Goal: Task Accomplishment & Management: Use online tool/utility

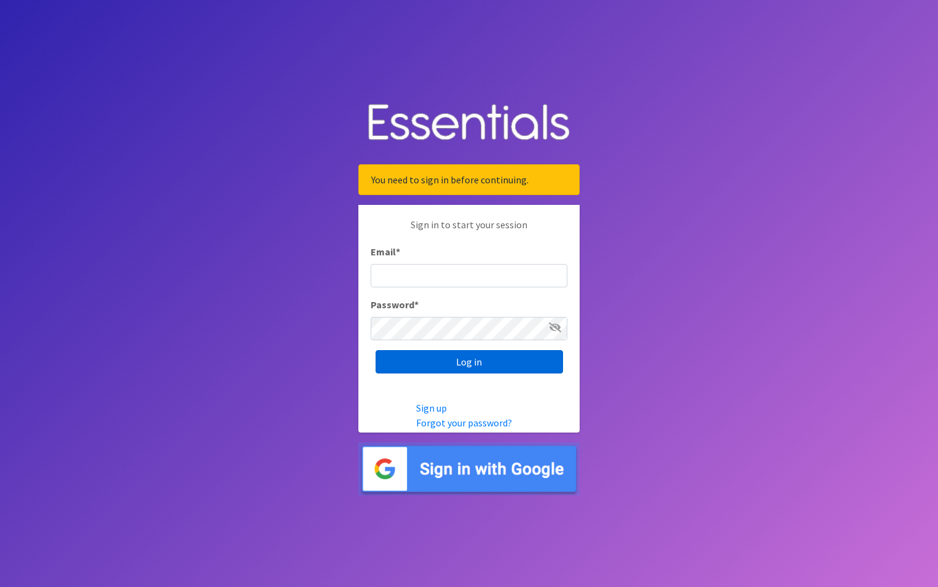
type input "maury.parrish@gmail.com"
click at [503, 363] on input "Log in" at bounding box center [470, 361] width 188 height 23
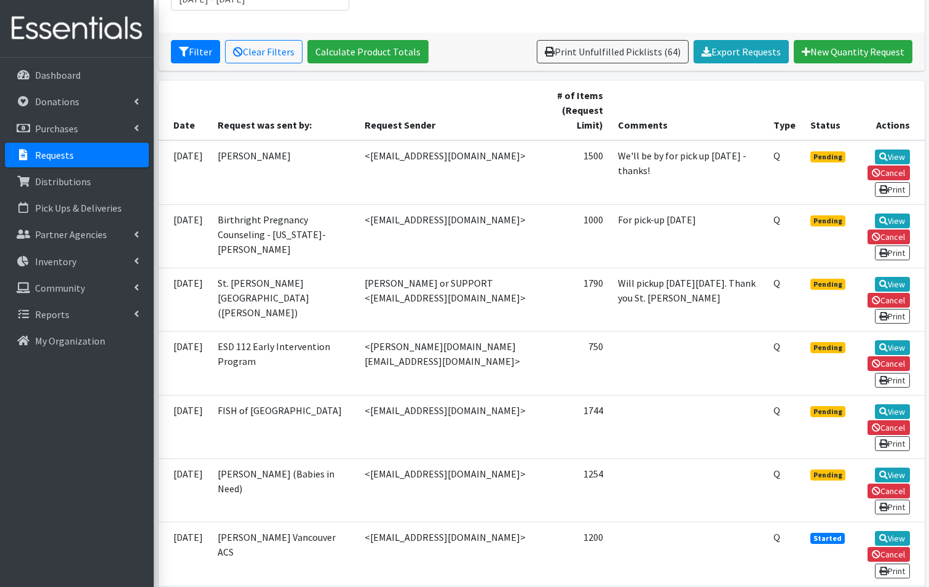
scroll to position [246, 0]
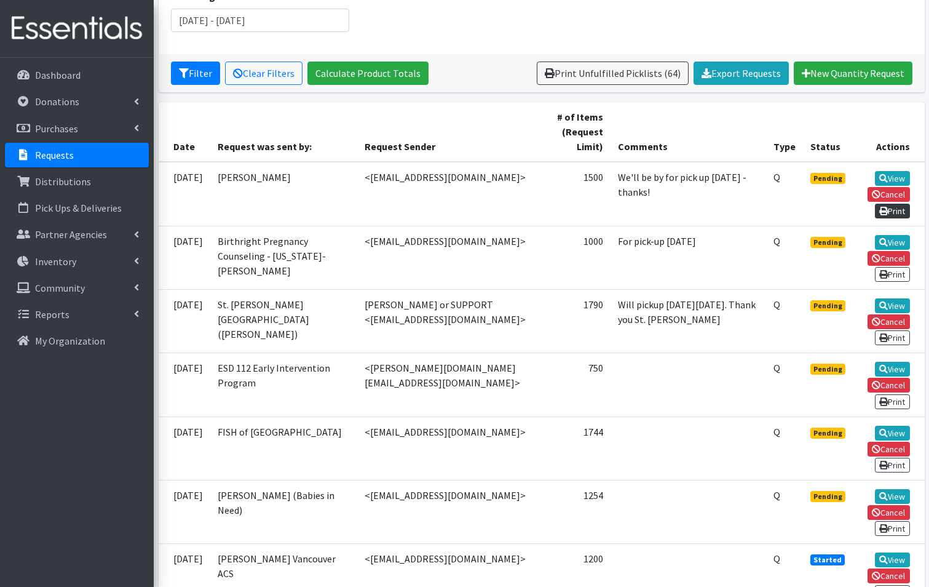
click at [893, 204] on link "Print" at bounding box center [892, 211] width 35 height 15
click at [898, 171] on link "View" at bounding box center [892, 178] width 35 height 15
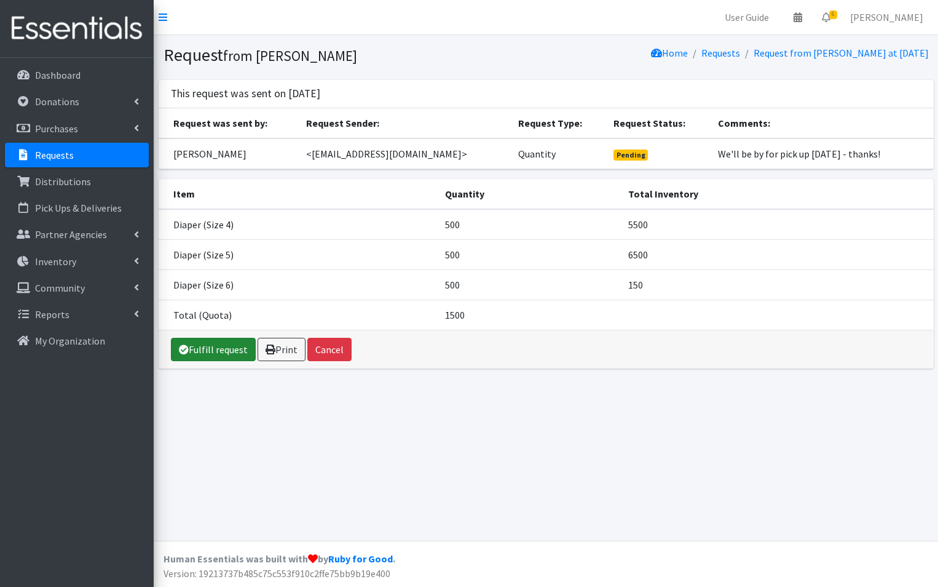
click at [212, 349] on link "Fulfill request" at bounding box center [213, 349] width 85 height 23
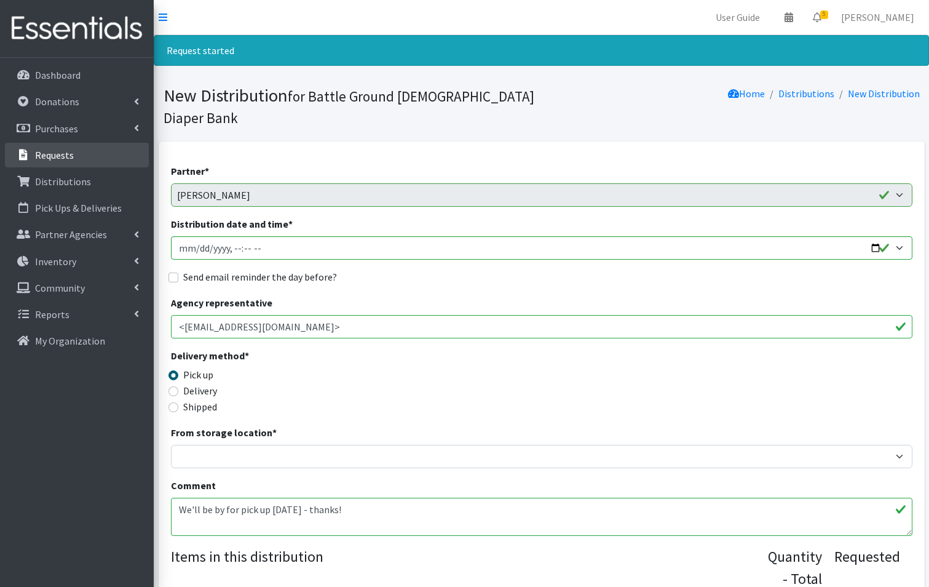
click at [47, 150] on p "Requests" at bounding box center [54, 155] width 39 height 12
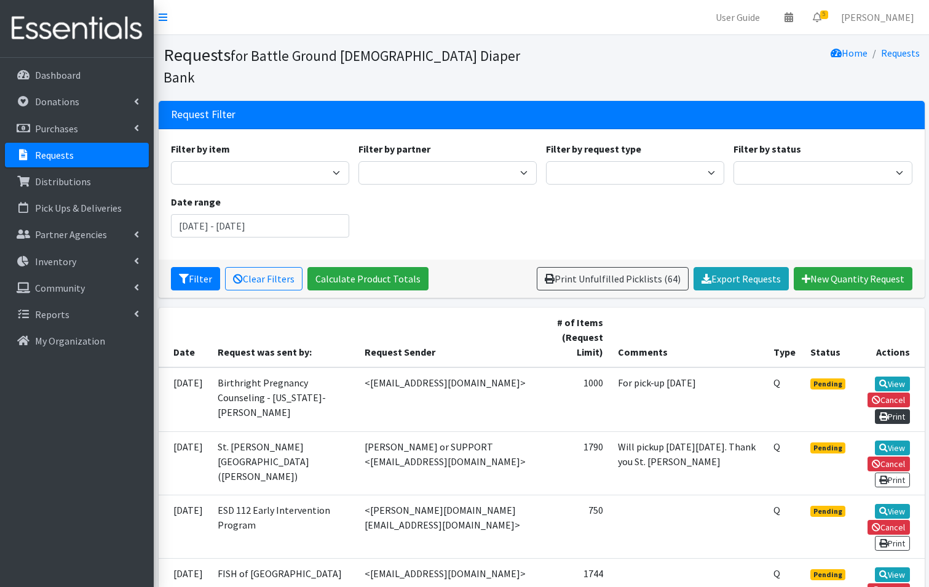
click at [898, 409] on link "Print" at bounding box center [892, 416] width 35 height 15
click at [898, 376] on link "View" at bounding box center [892, 383] width 35 height 15
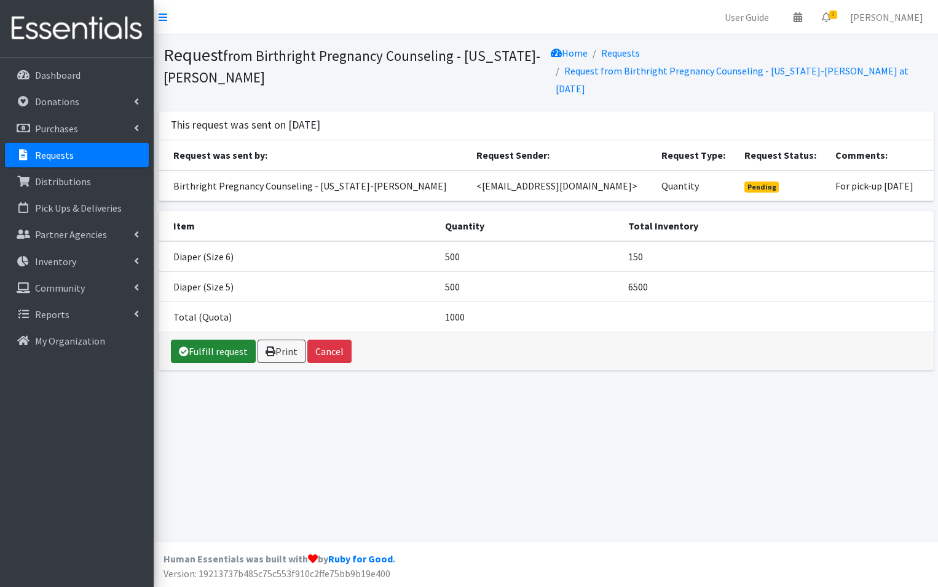
click at [204, 349] on link "Fulfill request" at bounding box center [213, 350] width 85 height 23
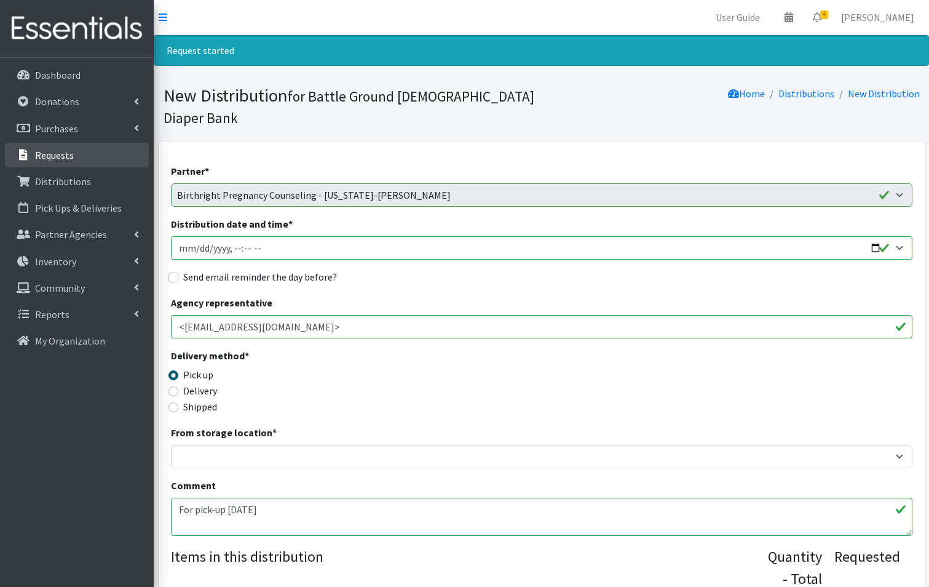
click at [42, 155] on p "Requests" at bounding box center [54, 155] width 39 height 12
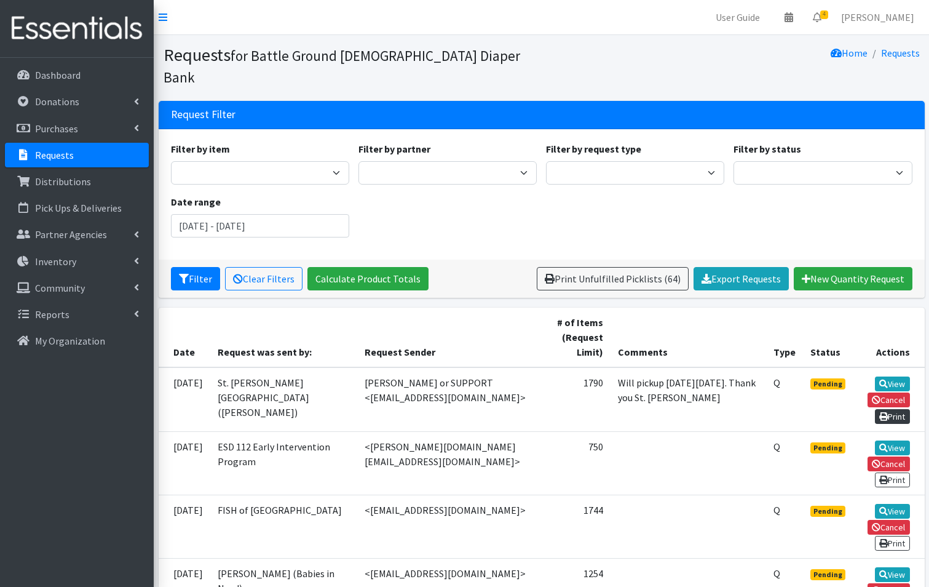
click at [891, 409] on link "Print" at bounding box center [892, 416] width 35 height 15
click at [875, 376] on link "View" at bounding box center [892, 383] width 35 height 15
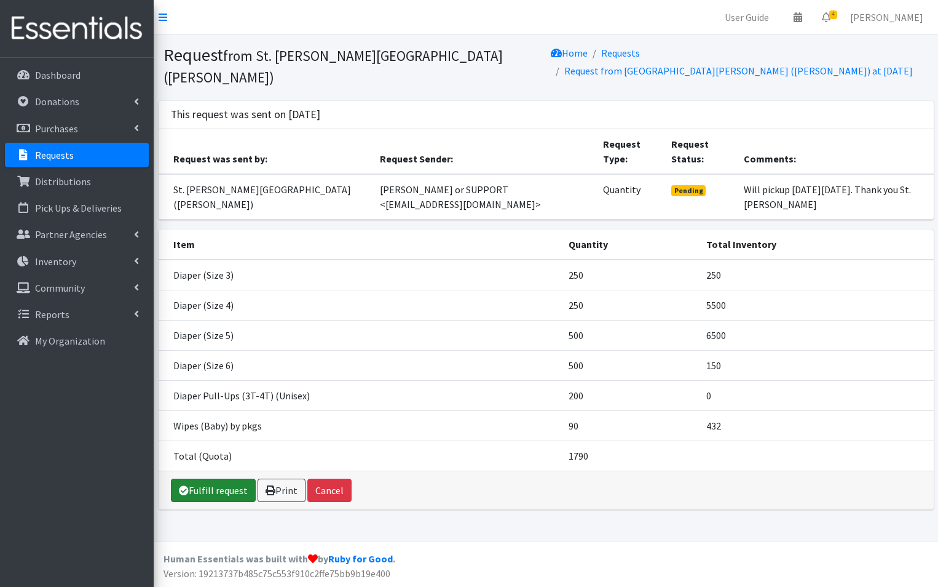
click at [228, 478] on link "Fulfill request" at bounding box center [213, 489] width 85 height 23
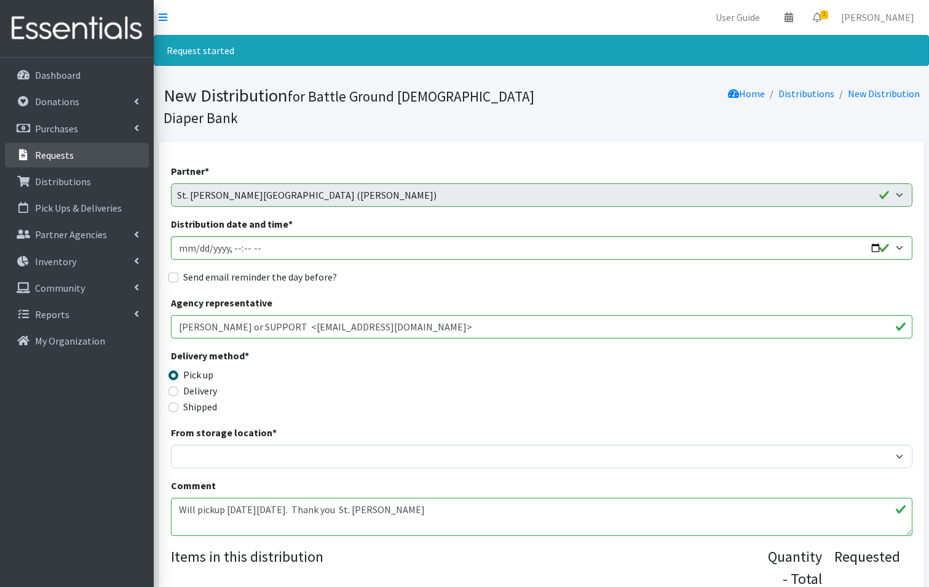
click at [61, 156] on p "Requests" at bounding box center [54, 155] width 39 height 12
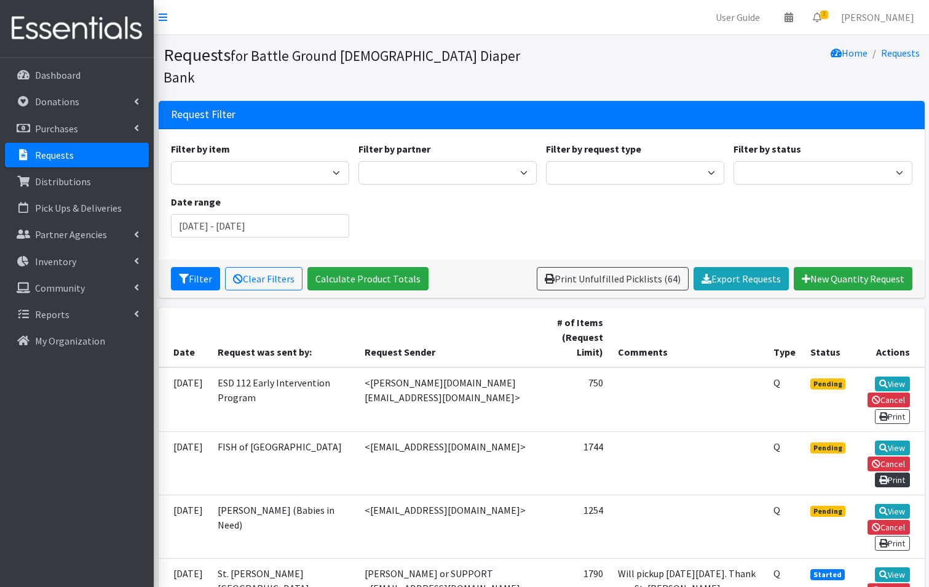
click at [892, 472] on link "Print" at bounding box center [892, 479] width 35 height 15
click at [901, 376] on link "View" at bounding box center [892, 383] width 35 height 15
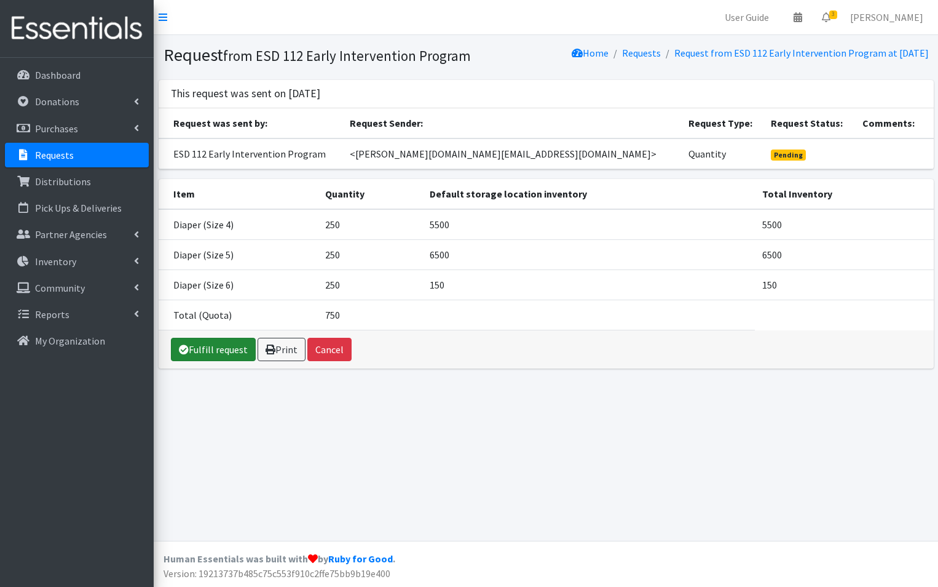
click at [224, 361] on link "Fulfill request" at bounding box center [213, 349] width 85 height 23
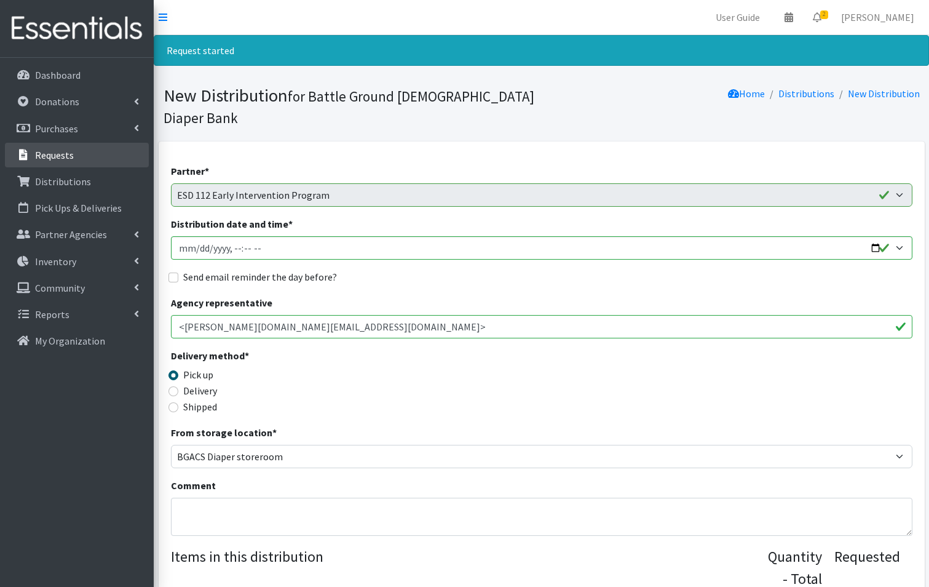
click at [59, 150] on p "Requests" at bounding box center [54, 155] width 39 height 12
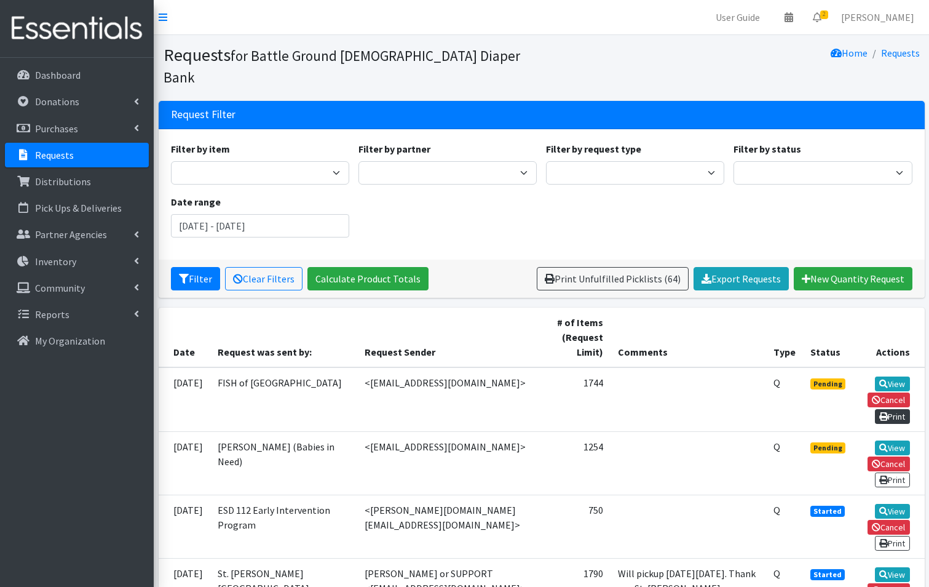
click at [895, 409] on link "Print" at bounding box center [892, 416] width 35 height 15
click at [897, 376] on link "View" at bounding box center [892, 383] width 35 height 15
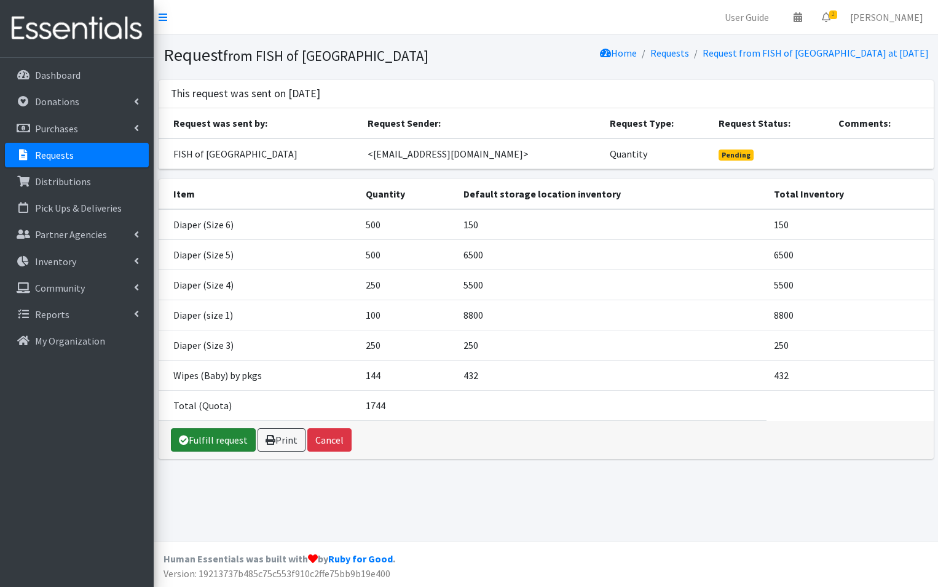
click at [228, 449] on link "Fulfill request" at bounding box center [213, 439] width 85 height 23
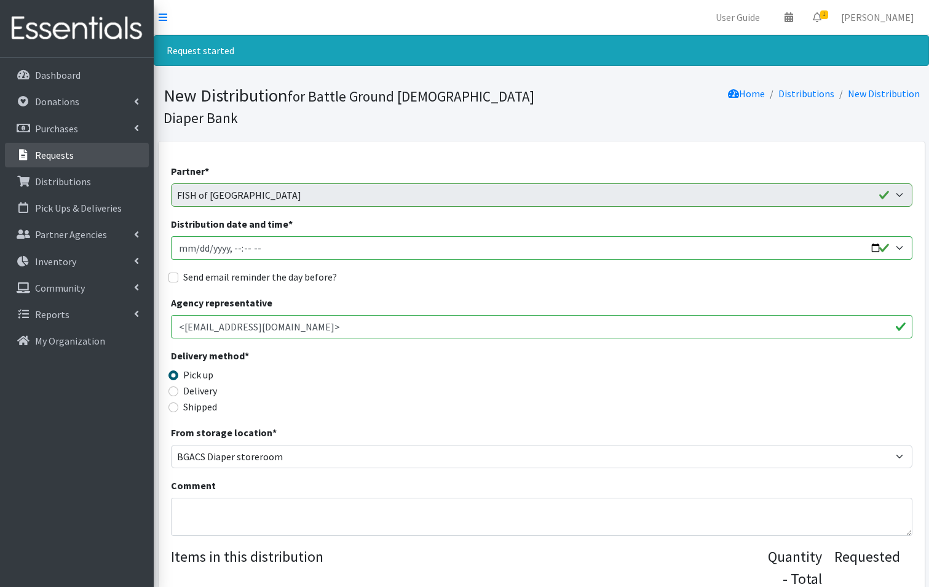
drag, startPoint x: 44, startPoint y: 157, endPoint x: 111, endPoint y: 204, distance: 81.2
click at [45, 158] on p "Requests" at bounding box center [54, 155] width 39 height 12
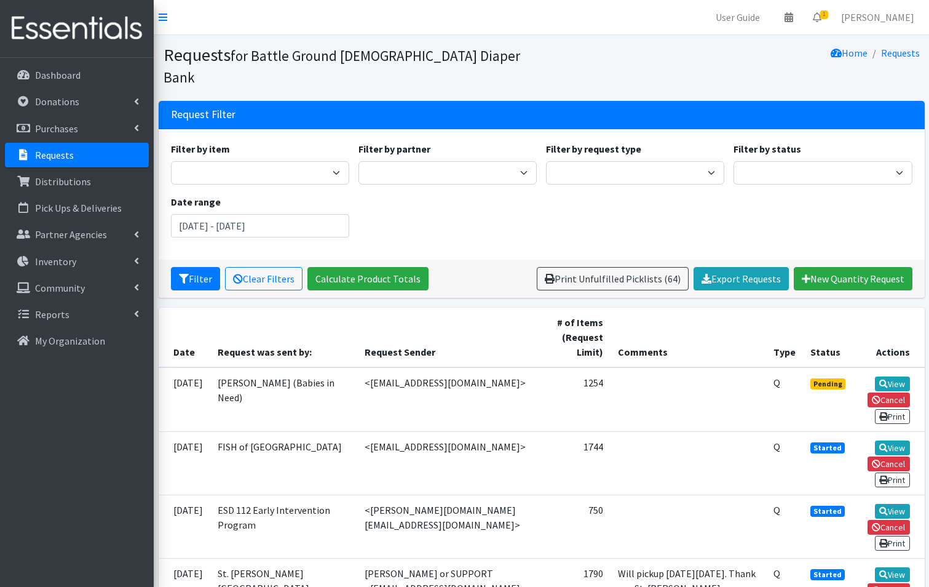
click at [893, 409] on link "Print" at bounding box center [892, 416] width 35 height 15
click at [891, 376] on link "View" at bounding box center [892, 383] width 35 height 15
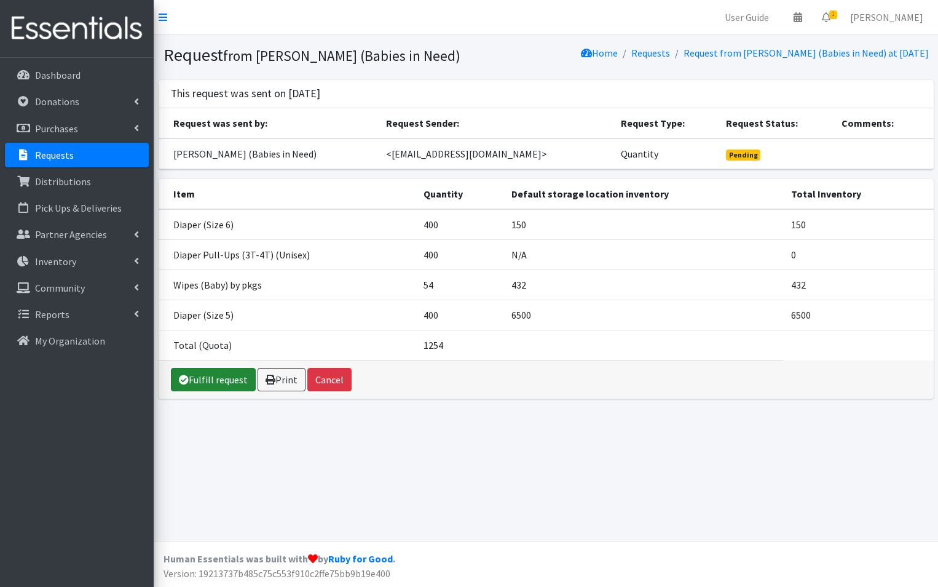
click at [224, 386] on link "Fulfill request" at bounding box center [213, 379] width 85 height 23
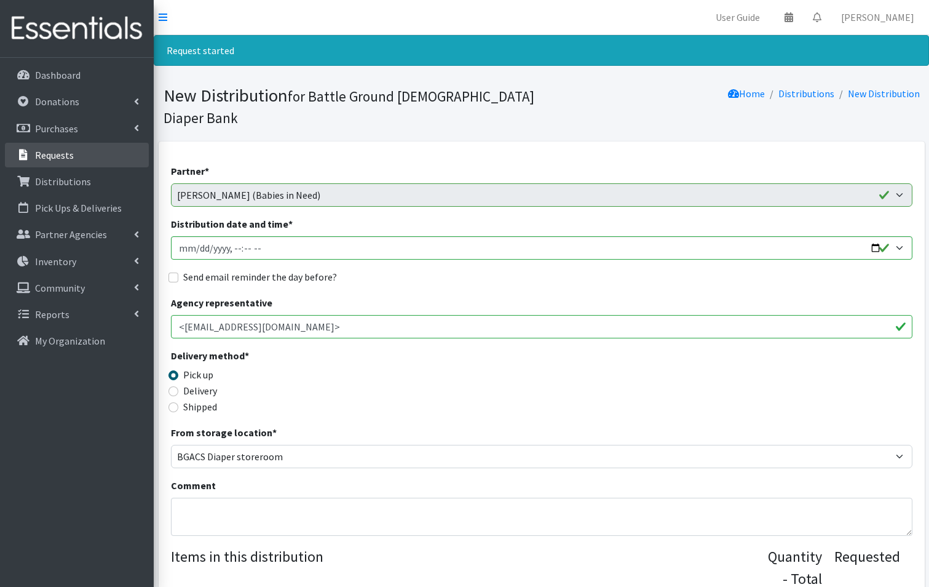
drag, startPoint x: 95, startPoint y: 154, endPoint x: 101, endPoint y: 159, distance: 8.4
click at [96, 155] on link "Requests" at bounding box center [77, 155] width 144 height 25
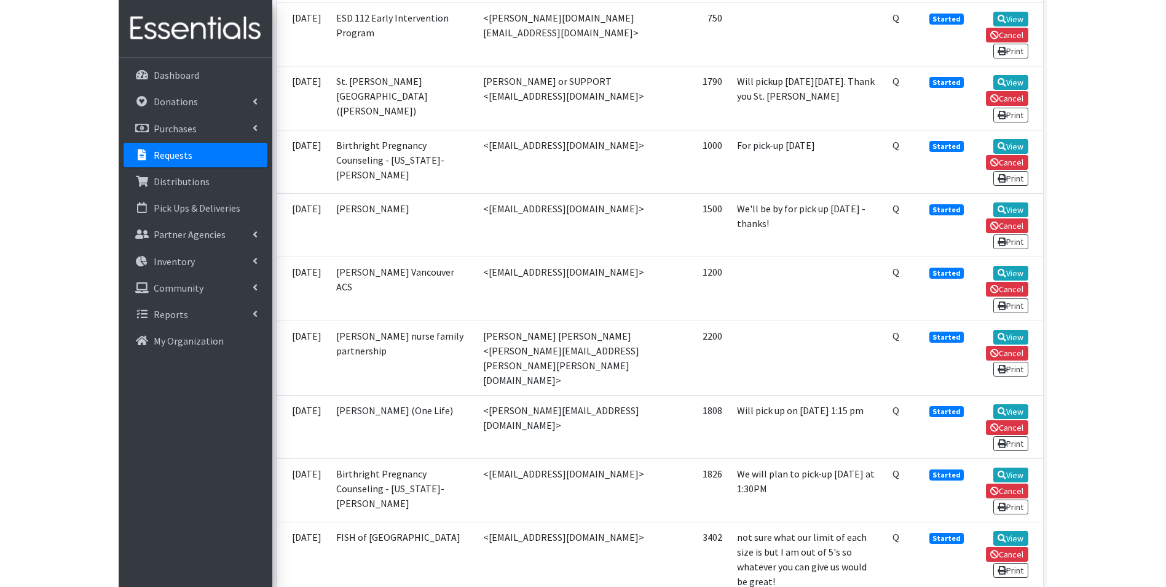
scroll to position [477, 0]
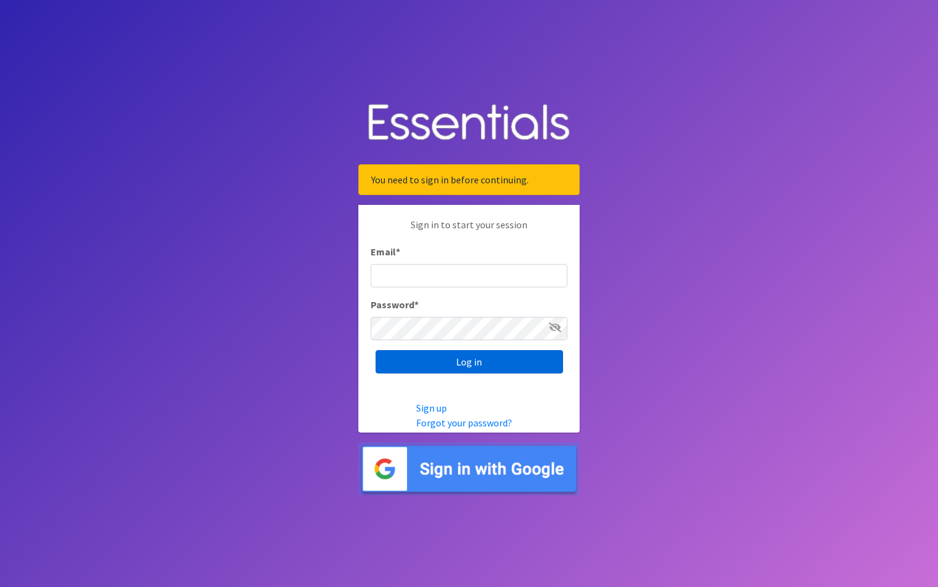
type input "maury.parrish@gmail.com"
click at [489, 365] on input "Log in" at bounding box center [470, 361] width 188 height 23
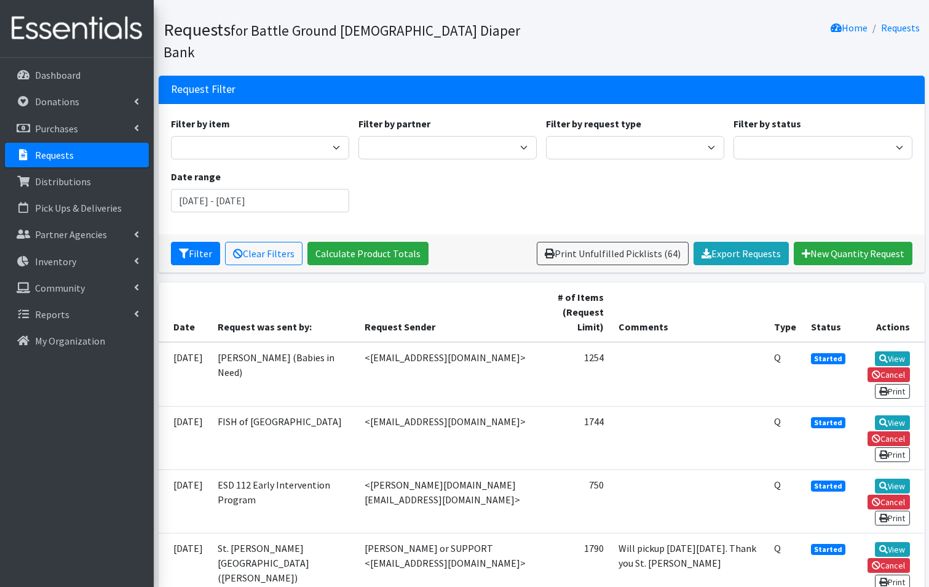
scroll to position [184, 0]
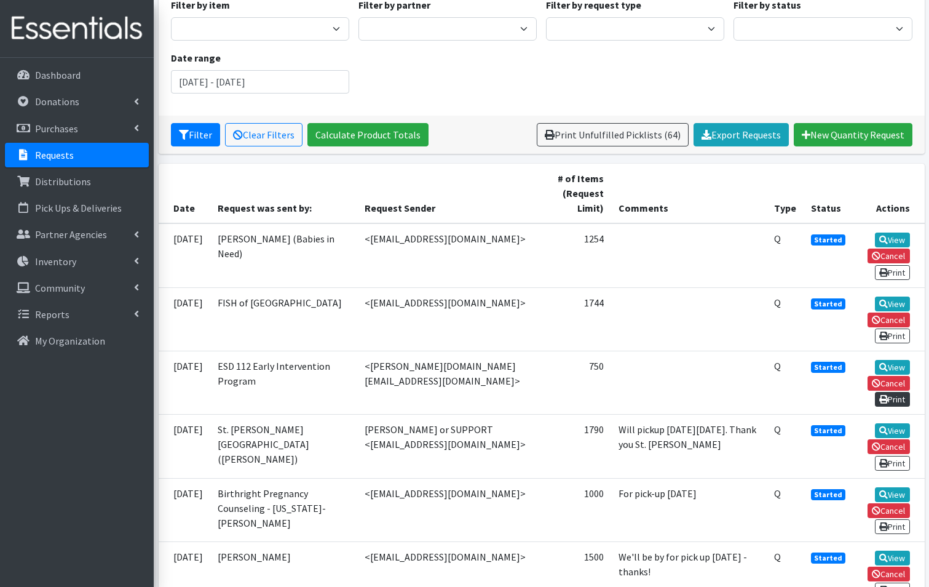
click at [895, 392] on link "Print" at bounding box center [892, 399] width 35 height 15
